Goal: Transaction & Acquisition: Download file/media

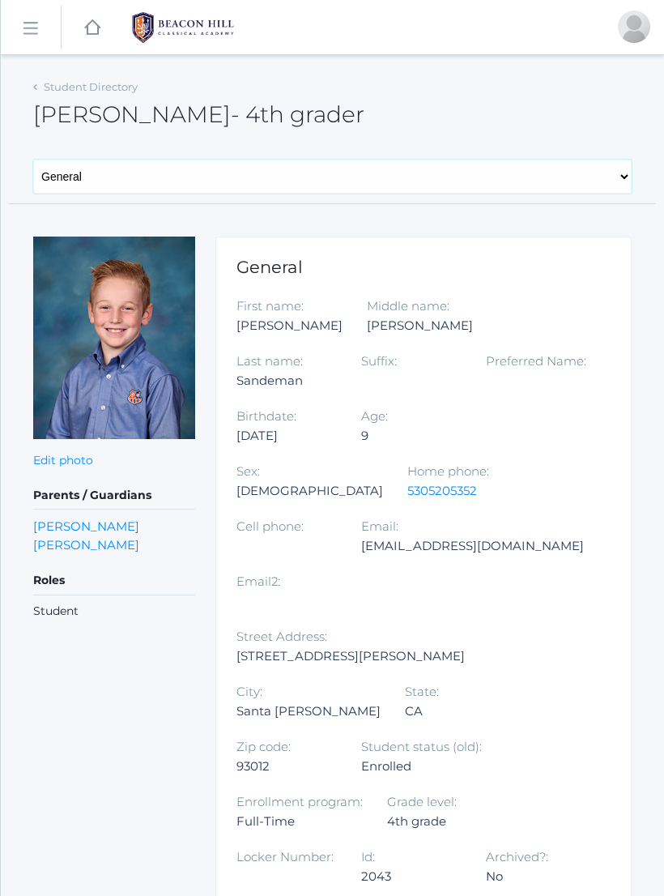
click at [469, 181] on select "General Family Lesson Plans Attendance Contacts Classes Schedule Grades Medical" at bounding box center [332, 177] width 599 height 34
select select "/students/2043/lesson-plans"
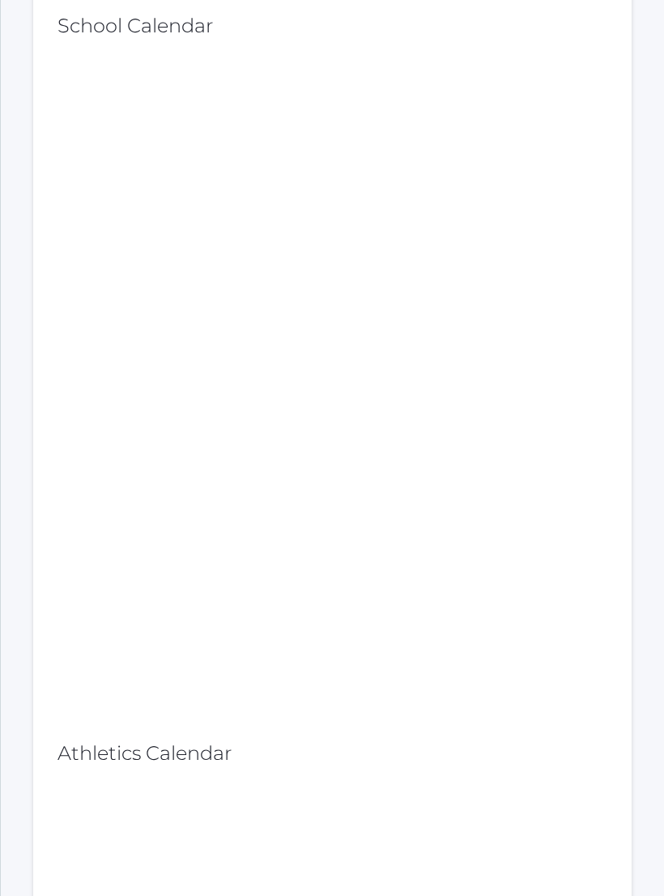
scroll to position [574, 0]
click at [625, 450] on div "School Calendar Athletics Calendar" at bounding box center [332, 667] width 599 height 1344
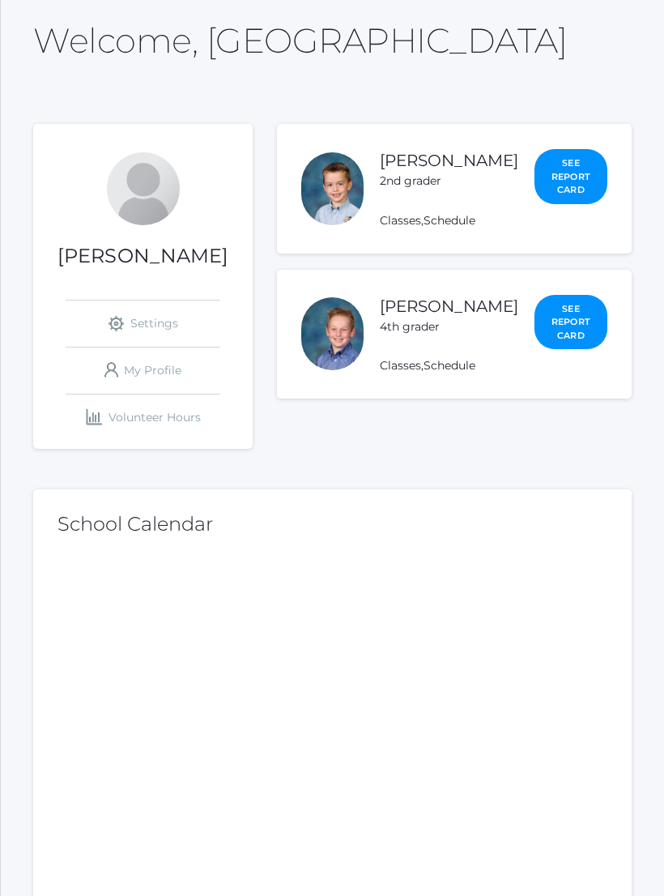
scroll to position [0, 0]
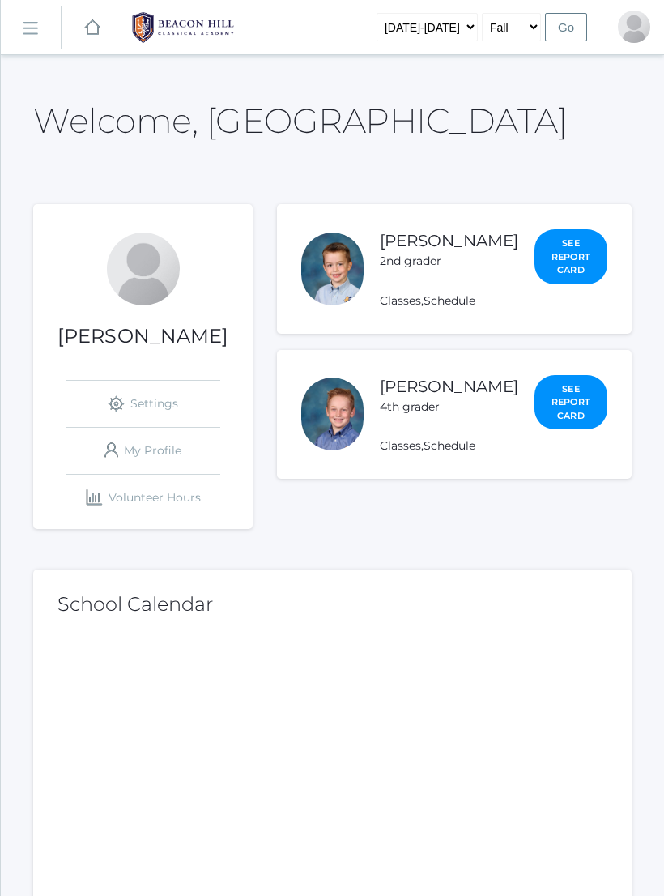
click at [429, 396] on link "[PERSON_NAME]" at bounding box center [449, 386] width 139 height 19
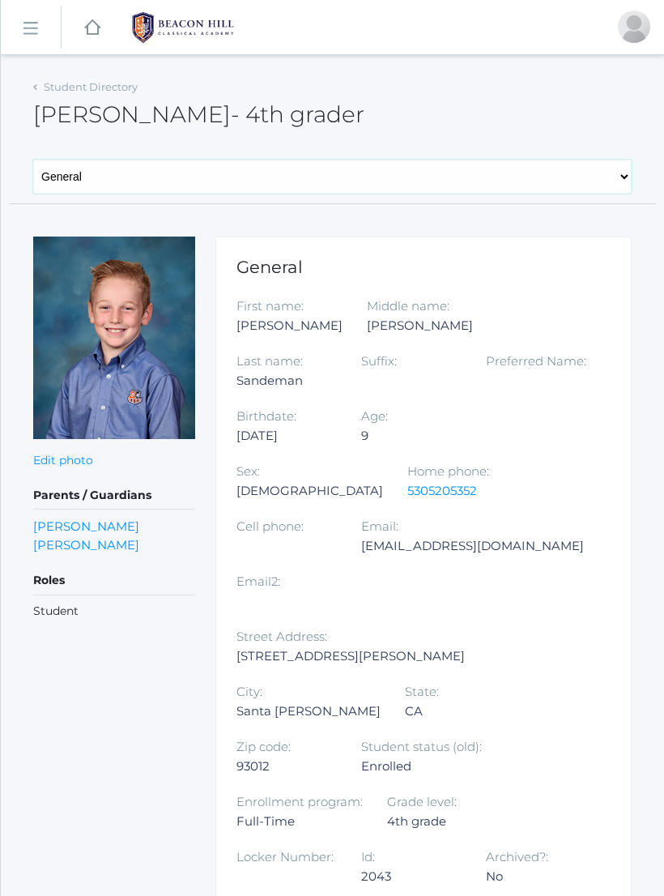
click at [620, 175] on select "General Family Lesson Plans Attendance Contacts Classes Schedule Grades Medical" at bounding box center [332, 177] width 599 height 34
select select "/students/2043/lesson-plans"
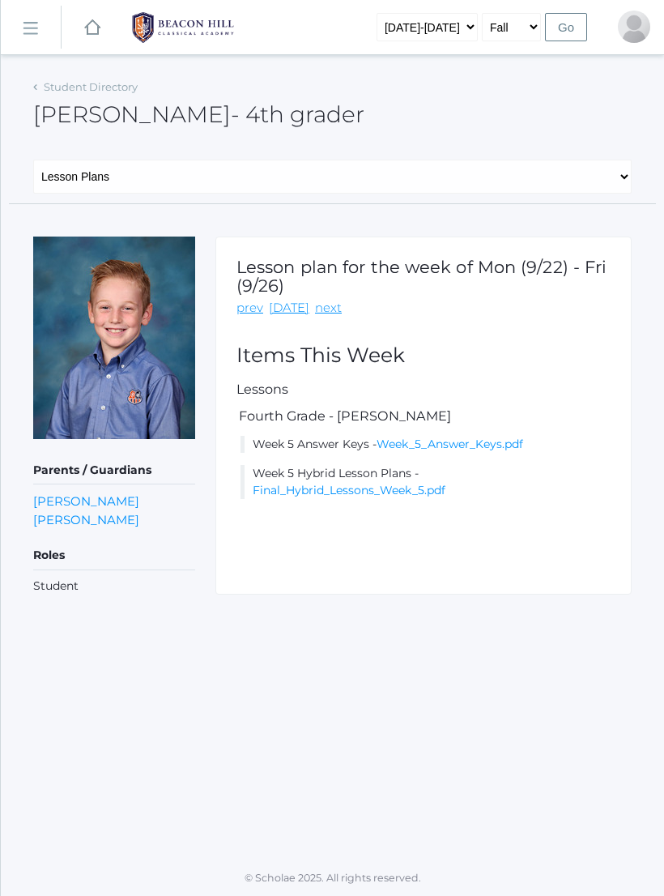
click at [433, 489] on link "Final_Hybrid_Lessons_Week_5.pdf" at bounding box center [349, 490] width 193 height 15
click at [497, 444] on link "Week_5_Answer_Keys.pdf" at bounding box center [450, 444] width 147 height 15
click at [506, 438] on link "Week_5_Answer_Keys.pdf" at bounding box center [450, 444] width 147 height 15
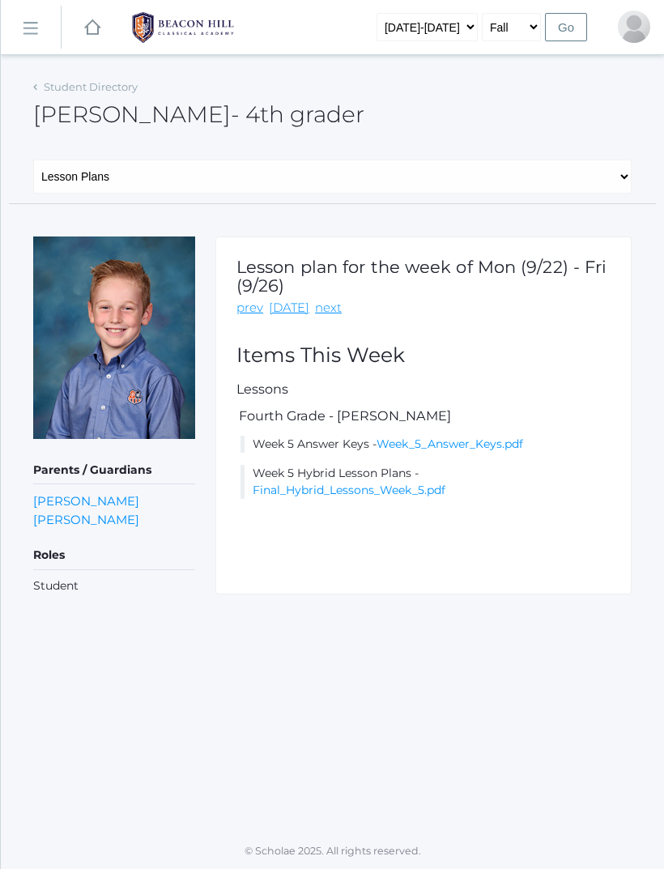
click at [388, 484] on link "Final_Hybrid_Lessons_Week_5.pdf" at bounding box center [349, 490] width 193 height 15
